Goal: Task Accomplishment & Management: Complete application form

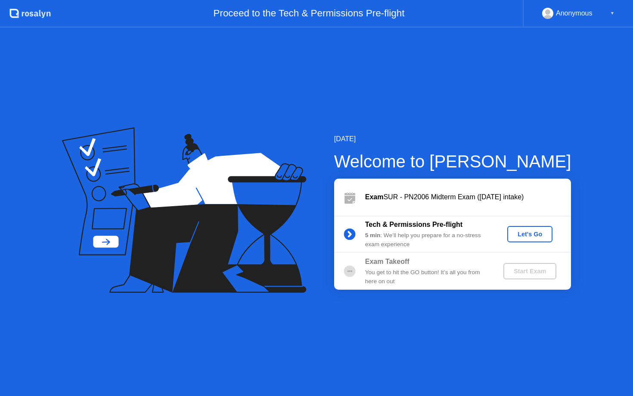
click at [524, 232] on div "Let's Go" at bounding box center [530, 234] width 38 height 7
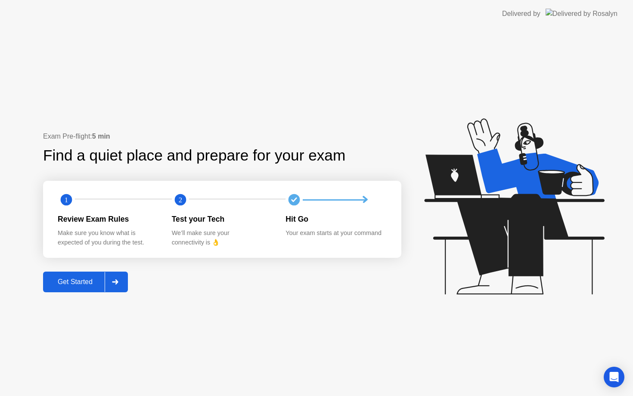
click at [86, 273] on button "Get Started" at bounding box center [85, 282] width 85 height 21
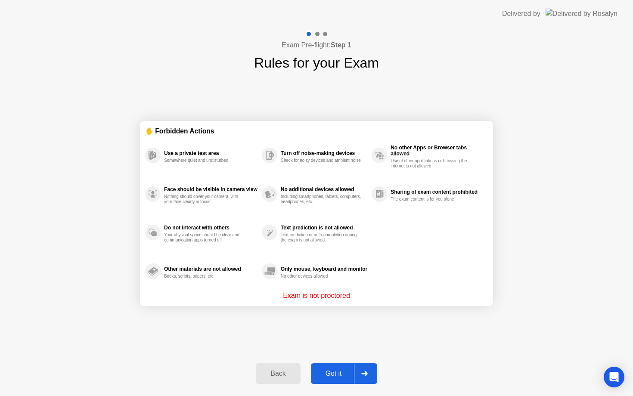
click at [327, 378] on div "Got it" at bounding box center [333, 374] width 40 height 8
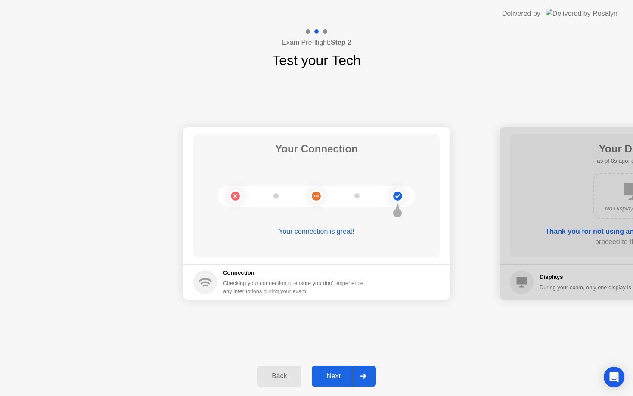
click at [334, 378] on div "Next" at bounding box center [333, 376] width 38 height 8
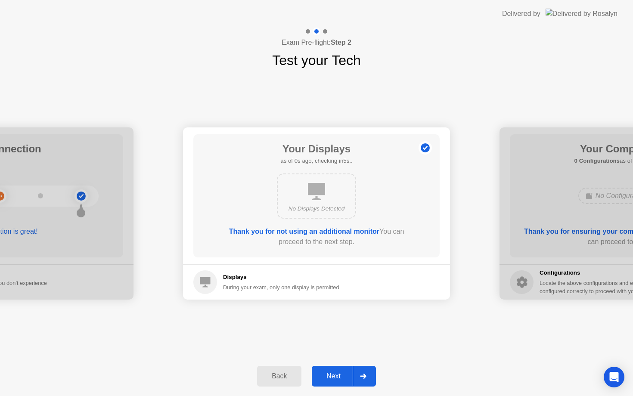
click at [334, 378] on div "Next" at bounding box center [333, 376] width 38 height 8
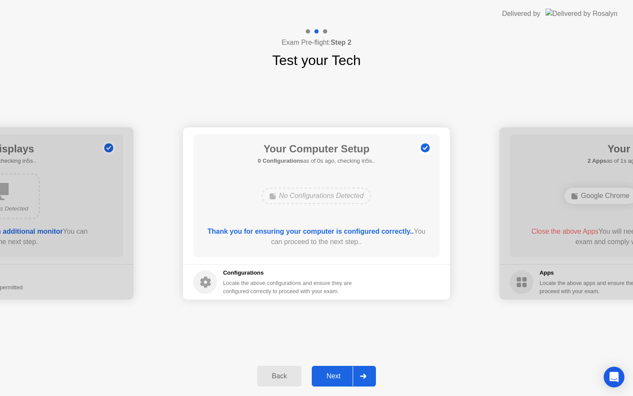
click at [334, 378] on div "Next" at bounding box center [333, 376] width 38 height 8
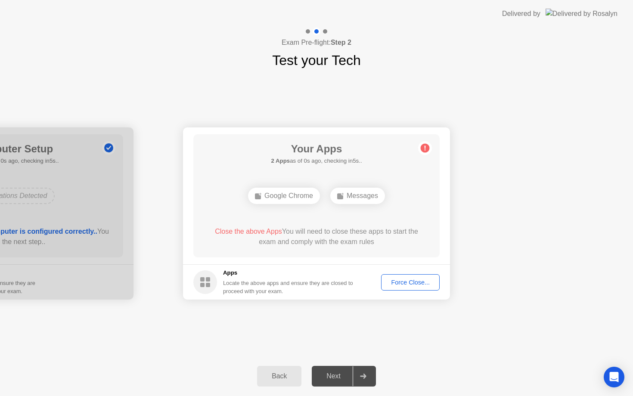
click at [334, 378] on div "Next" at bounding box center [333, 376] width 38 height 8
click at [397, 282] on div "Force Close..." at bounding box center [410, 282] width 53 height 7
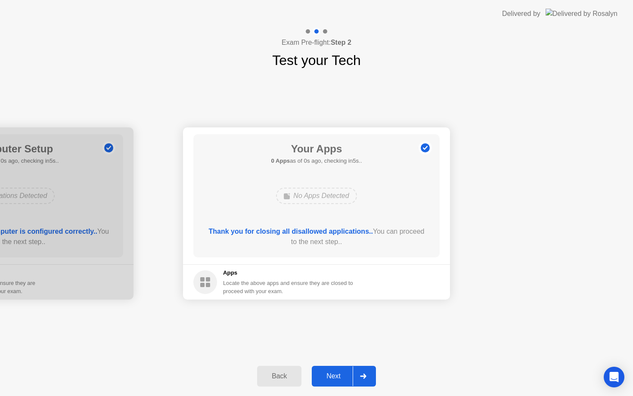
click at [331, 375] on div "Next" at bounding box center [333, 376] width 38 height 8
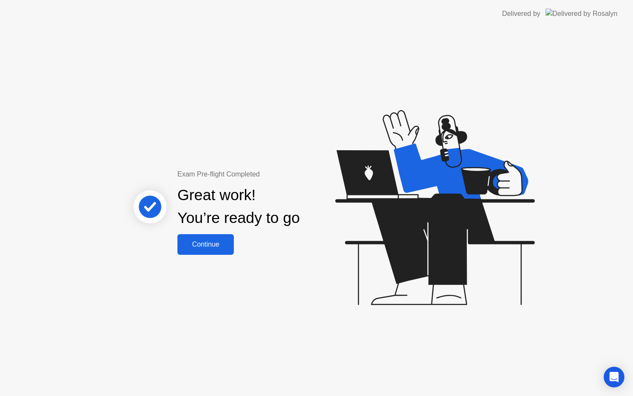
click at [223, 241] on div "Continue" at bounding box center [205, 245] width 51 height 8
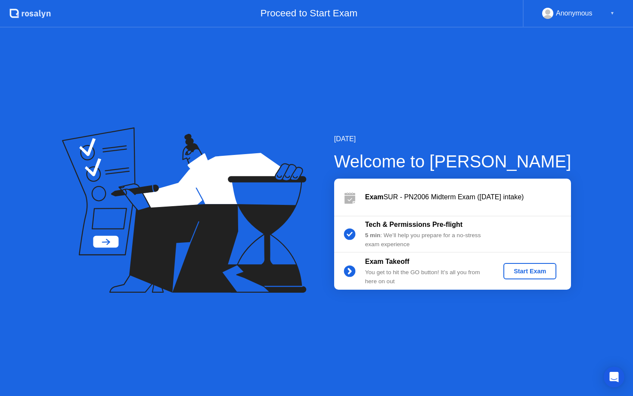
click at [531, 270] on div "Start Exam" at bounding box center [530, 271] width 46 height 7
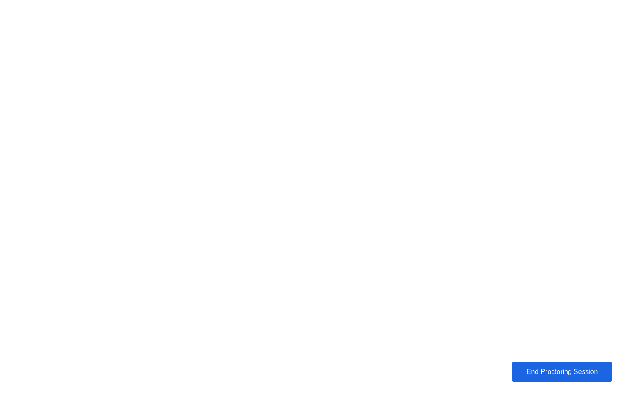
click at [520, 378] on button "End Proctoring Session" at bounding box center [562, 372] width 101 height 21
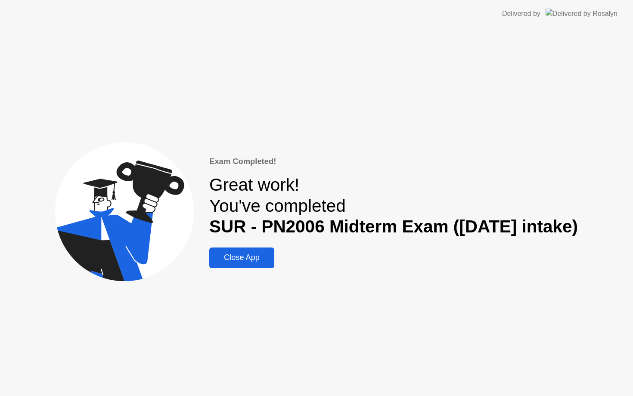
click at [258, 256] on div "Close App" at bounding box center [242, 257] width 60 height 9
